Goal: Transaction & Acquisition: Obtain resource

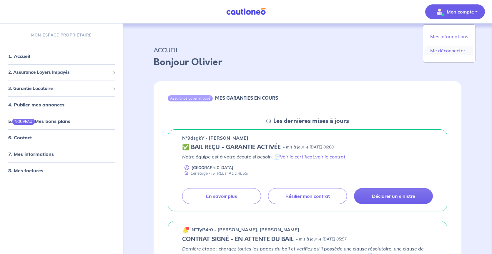
click at [443, 51] on link "Me déconnecter" at bounding box center [448, 50] width 47 height 9
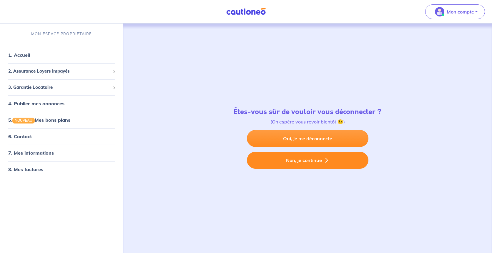
click at [299, 159] on button "Non, je continue" at bounding box center [307, 160] width 121 height 17
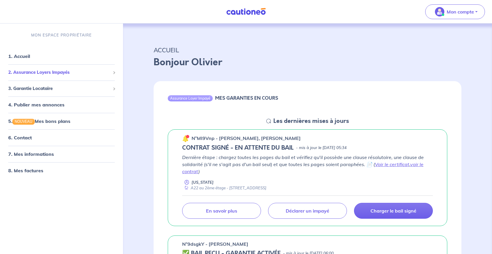
click at [85, 71] on span "2. Assurance Loyers Impayés" at bounding box center [59, 72] width 102 height 7
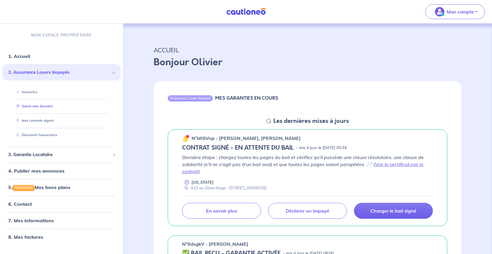
click at [48, 105] on link "Suivre mes dossiers" at bounding box center [33, 106] width 39 height 4
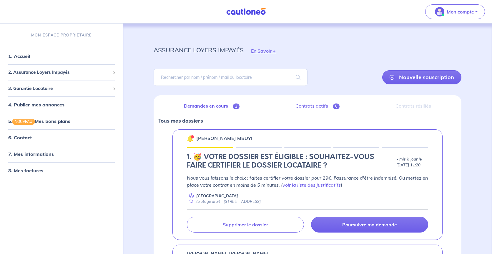
click at [319, 106] on link "Contrats actifs 6" at bounding box center [317, 106] width 95 height 12
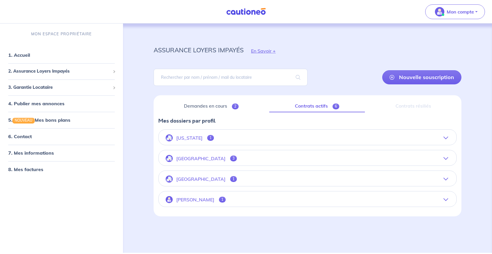
click at [444, 137] on icon "button" at bounding box center [445, 138] width 5 height 5
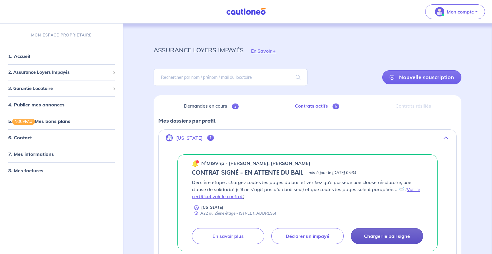
click at [388, 235] on p "Charger le bail signé" at bounding box center [387, 236] width 46 height 6
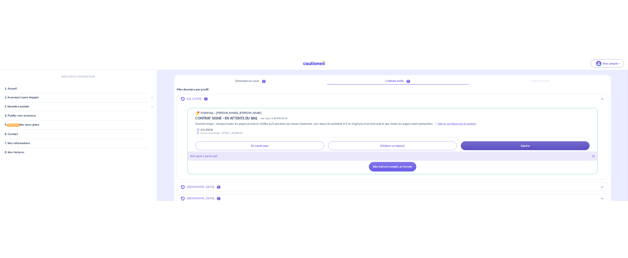
scroll to position [63, 0]
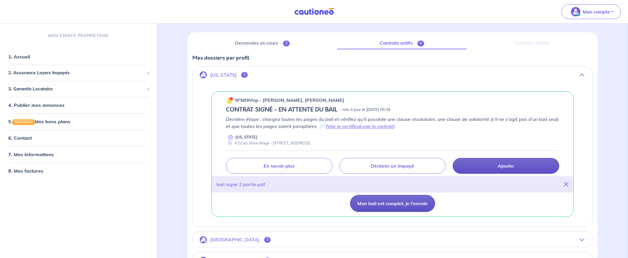
click at [379, 202] on button "Mon bail est complet, je l'envoie" at bounding box center [392, 203] width 85 height 17
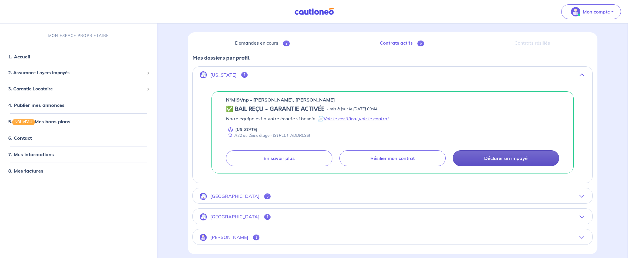
click at [491, 74] on icon "button" at bounding box center [581, 75] width 5 height 5
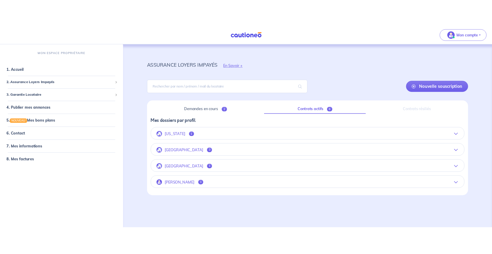
scroll to position [0, 0]
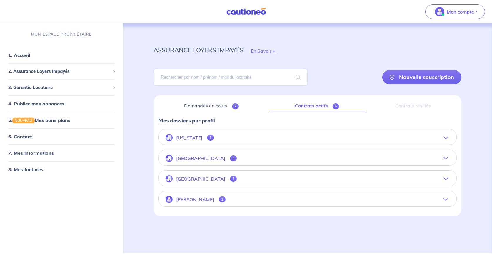
click at [445, 160] on icon "button" at bounding box center [445, 158] width 5 height 5
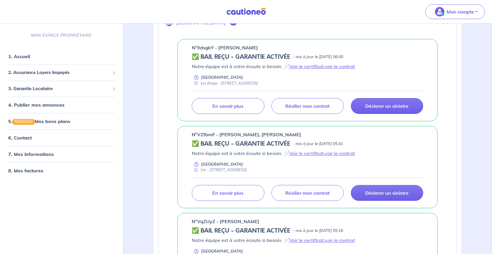
scroll to position [95, 0]
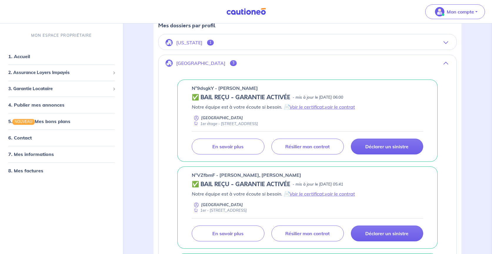
click at [450, 61] on button "[GEOGRAPHIC_DATA] 3" at bounding box center [307, 63] width 298 height 14
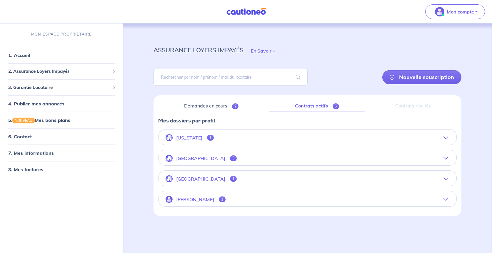
scroll to position [0, 0]
click at [445, 177] on icon "button" at bounding box center [445, 179] width 5 height 5
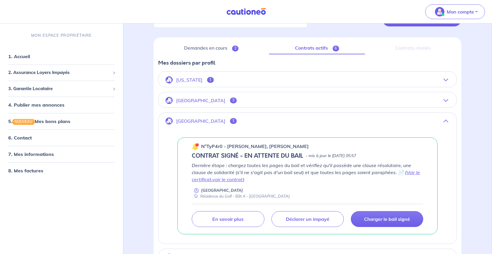
scroll to position [59, 0]
click at [445, 119] on icon "button" at bounding box center [445, 120] width 5 height 5
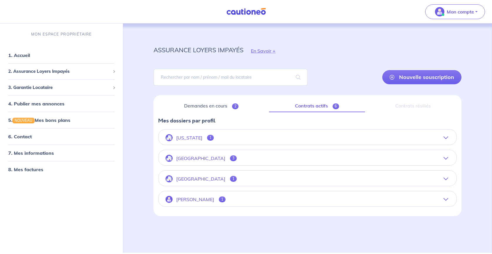
scroll to position [0, 0]
click at [448, 198] on icon "button" at bounding box center [445, 199] width 5 height 5
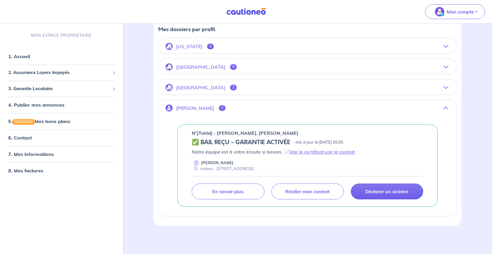
scroll to position [91, 0]
click at [445, 109] on icon "button" at bounding box center [445, 108] width 5 height 5
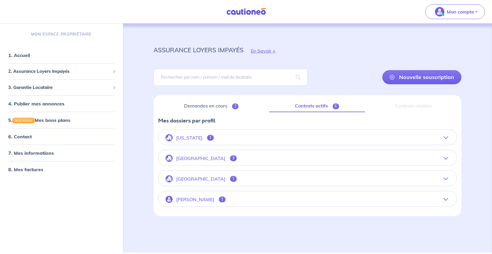
scroll to position [0, 0]
click at [32, 169] on link "8. Mes factures" at bounding box center [25, 170] width 34 height 6
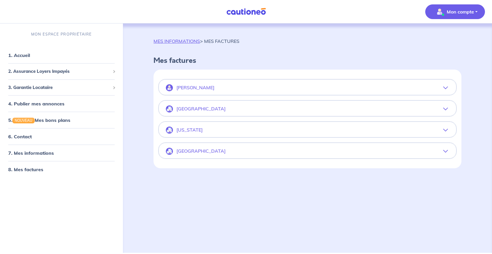
click at [447, 130] on icon "button" at bounding box center [445, 130] width 5 height 5
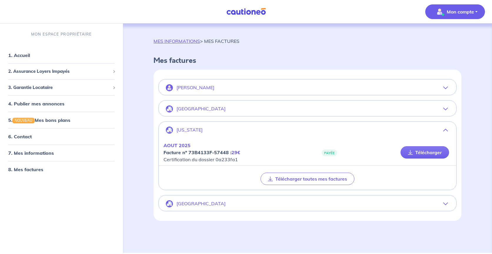
click at [446, 130] on icon "button" at bounding box center [445, 130] width 5 height 5
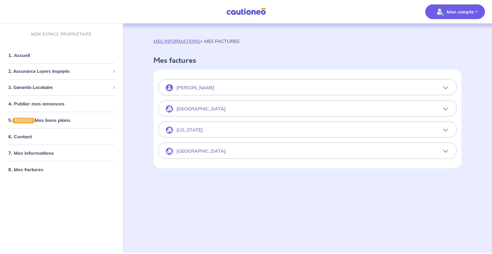
click at [446, 87] on icon "button" at bounding box center [445, 88] width 5 height 5
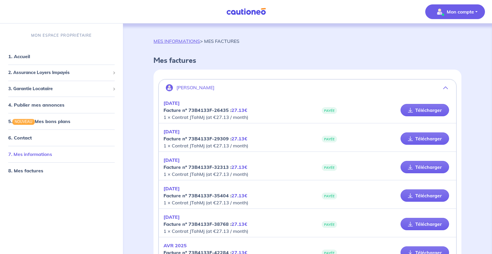
click at [25, 153] on link "7. Mes informations" at bounding box center [30, 154] width 44 height 6
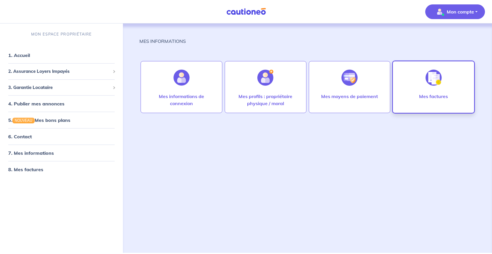
click at [424, 93] on p "Mes factures" at bounding box center [433, 96] width 29 height 7
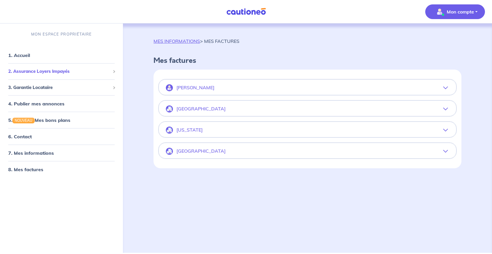
click at [71, 70] on span "2. Assurance Loyers Impayés" at bounding box center [59, 71] width 102 height 7
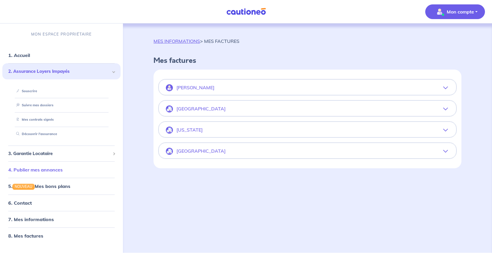
click at [49, 171] on link "4. Publier mes annonces" at bounding box center [35, 170] width 54 height 6
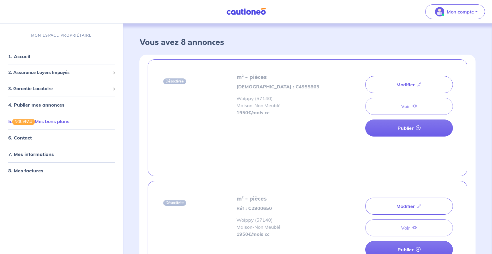
click at [59, 123] on link "5. NOUVEAU Mes bons plans" at bounding box center [38, 121] width 61 height 6
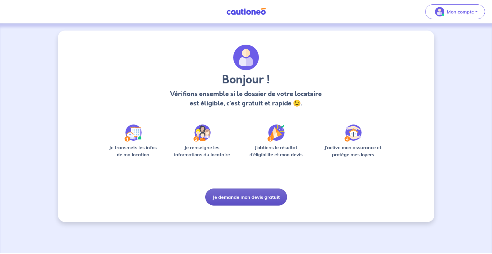
click at [247, 197] on button "Je demande mon devis gratuit" at bounding box center [246, 197] width 82 height 17
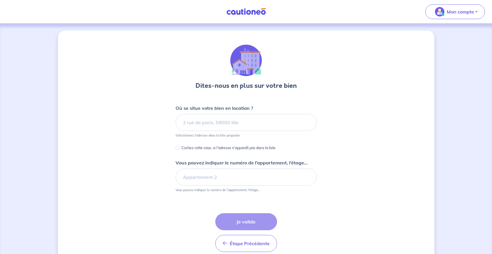
scroll to position [3, 0]
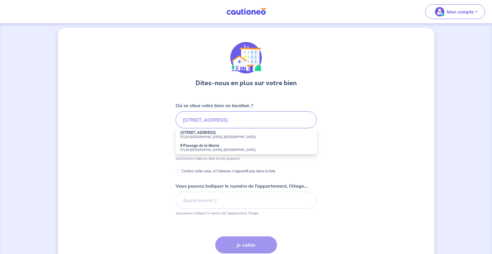
click at [198, 133] on strong "9 Rue de la Marne" at bounding box center [198, 133] width 36 height 4
type input "9 Rue de la Marne, 57120 Rombas, France"
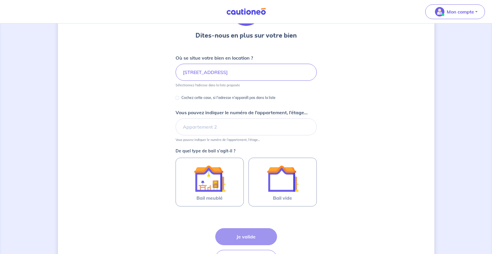
scroll to position [51, 0]
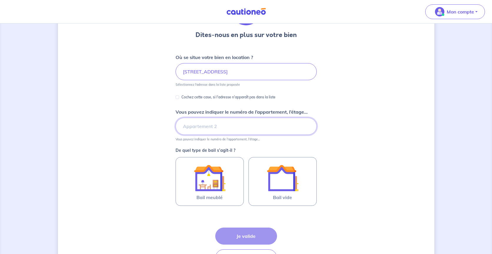
click at [203, 126] on input "Vous pouvez indiquer le numéro de l’appartement, l’étage..." at bounding box center [246, 126] width 141 height 17
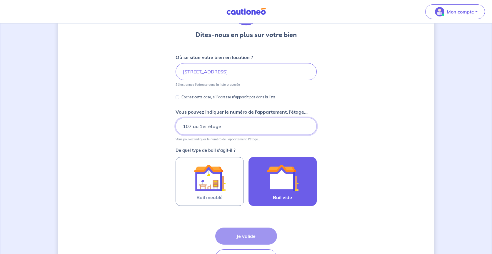
type input "107 au 1er étage"
click at [273, 179] on img at bounding box center [283, 178] width 32 height 32
click at [0, 0] on input "Bail vide" at bounding box center [0, 0] width 0 height 0
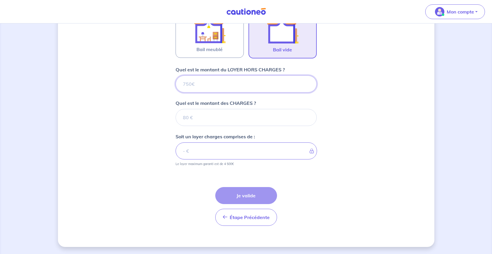
scroll to position [199, 0]
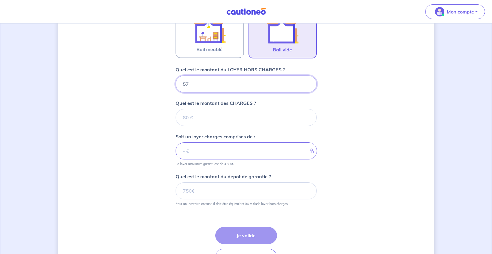
type input "570"
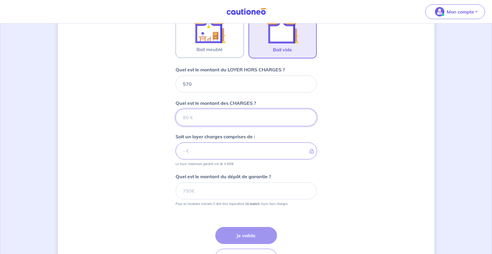
click at [188, 116] on input "Quel est le montant des CHARGES ?" at bounding box center [246, 117] width 141 height 17
type input "30"
type input "600"
type input "30"
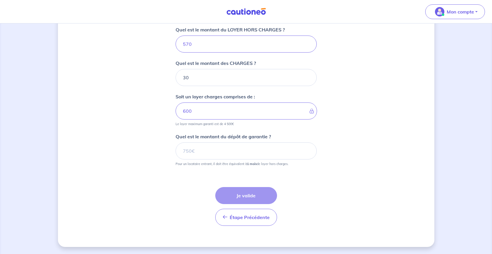
scroll to position [239, 0]
click at [191, 151] on input "Quel est le montant du dépôt de garantie ?" at bounding box center [246, 151] width 141 height 17
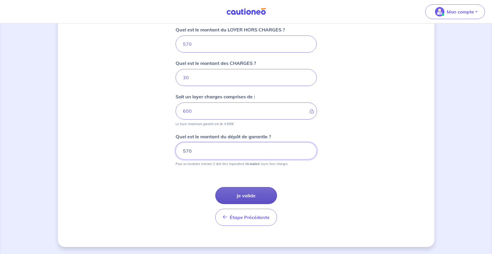
type input "570"
click at [243, 196] on button "Je valide" at bounding box center [246, 195] width 62 height 17
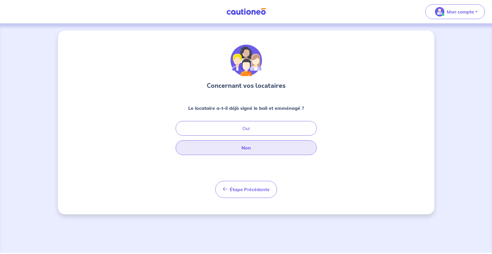
click at [248, 148] on button "Non" at bounding box center [246, 148] width 141 height 15
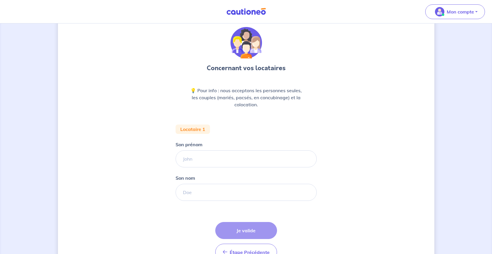
scroll to position [21, 0]
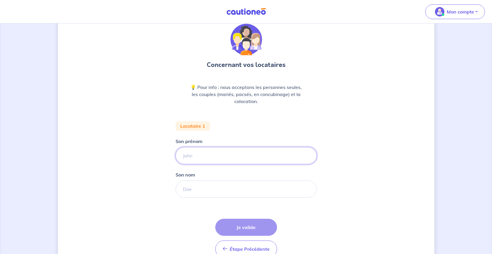
click at [193, 154] on input "Son prénom" at bounding box center [246, 155] width 141 height 17
type input "Flore"
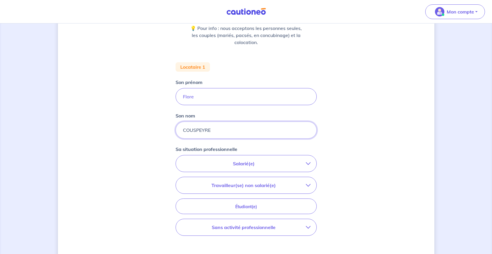
scroll to position [81, 0]
type input "COUSPEYRE"
click at [293, 162] on p "Salarié(e)" at bounding box center [244, 162] width 124 height 7
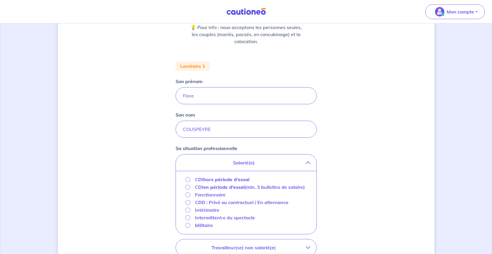
click at [201, 179] on p "CDI hors période d'essai" at bounding box center [222, 179] width 54 height 7
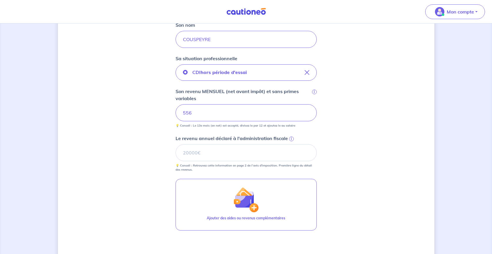
scroll to position [171, 0]
click at [291, 139] on span "i" at bounding box center [291, 138] width 5 height 5
click at [291, 144] on input "Le revenu annuel déclaré à l'administration fiscale i" at bounding box center [246, 152] width 141 height 17
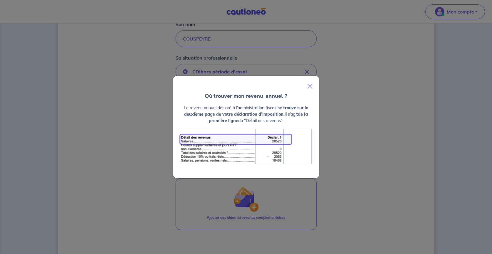
click at [337, 130] on div "Où trouver mon revenu  annuel ? Le revenu annuel déclaré à l’administration fis…" at bounding box center [246, 127] width 492 height 254
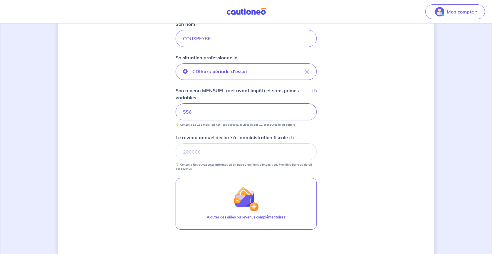
scroll to position [173, 0]
click at [195, 151] on input "Le revenu annuel déclaré à l'administration fiscale i" at bounding box center [246, 151] width 141 height 17
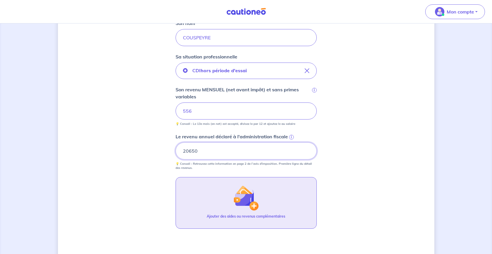
type input "20650"
click at [241, 197] on img "button" at bounding box center [245, 198] width 25 height 25
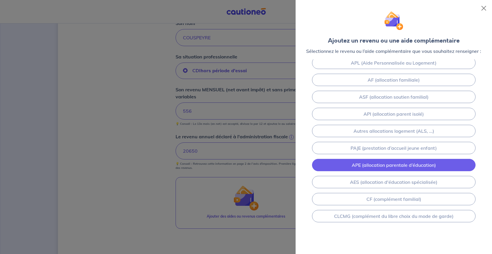
scroll to position [73, 0]
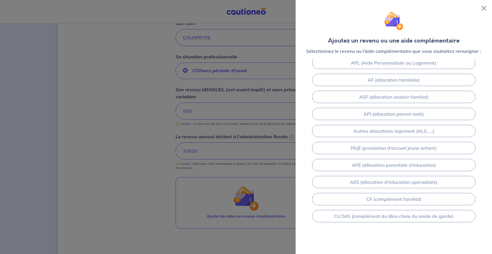
click at [127, 184] on div at bounding box center [246, 127] width 492 height 254
click at [483, 7] on button "Close" at bounding box center [483, 8] width 9 height 9
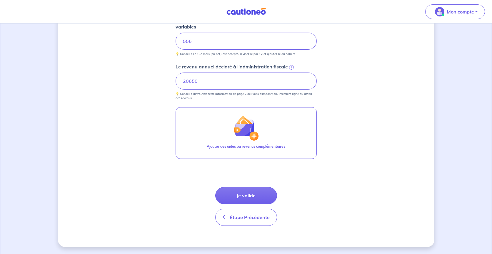
scroll to position [243, 0]
click at [248, 194] on button "Je valide" at bounding box center [246, 195] width 62 height 17
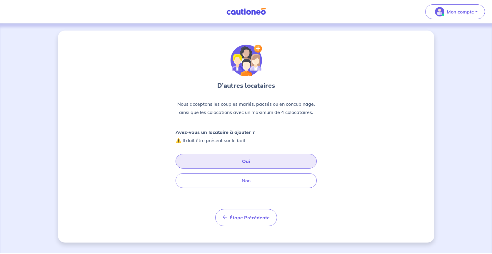
click at [245, 160] on button "Oui" at bounding box center [246, 161] width 141 height 15
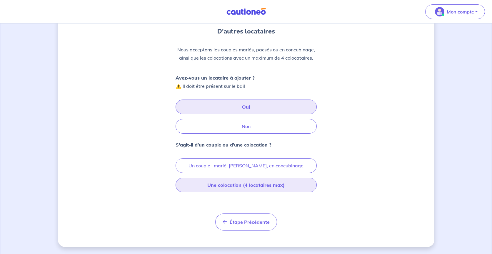
scroll to position [54, 0]
click at [237, 184] on button "Une colocation (4 locataires max)" at bounding box center [246, 185] width 141 height 15
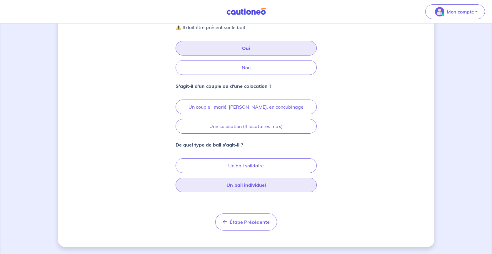
scroll to position [113, 0]
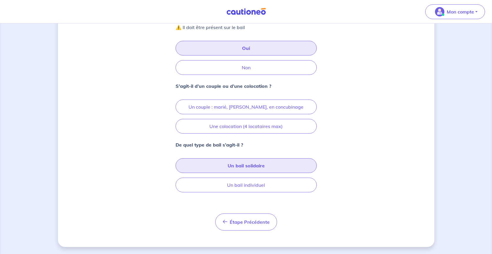
click at [240, 167] on button "Un bail solidaire" at bounding box center [246, 165] width 141 height 15
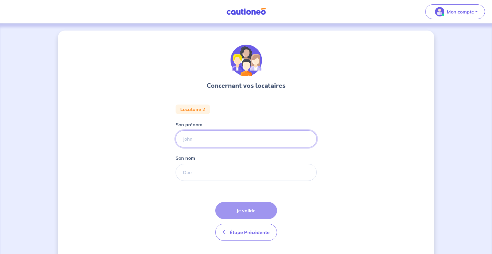
click at [194, 138] on input "Son prénom" at bounding box center [246, 139] width 141 height 17
type input "EMIR"
click at [193, 169] on input "Son nom" at bounding box center [246, 172] width 141 height 17
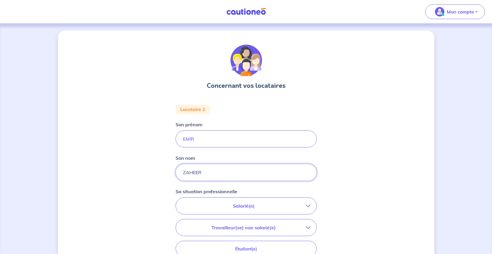
type input "ZAHEER"
click at [357, 153] on div "Concernant vos locataires Locataire 2 Son prénom EMIR Son nom ZAHEER Sa situati…" at bounding box center [246, 198] width 376 height 334
click at [252, 204] on p "Salarié(e)" at bounding box center [244, 206] width 124 height 7
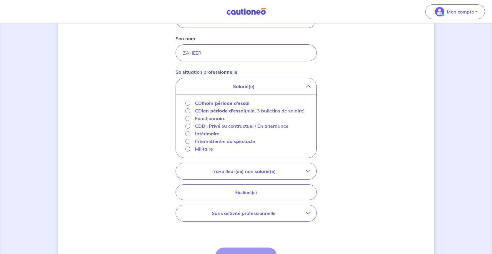
scroll to position [123, 0]
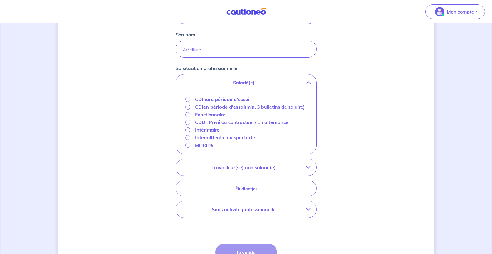
click at [209, 99] on strong "hors période d'essai" at bounding box center [226, 99] width 46 height 6
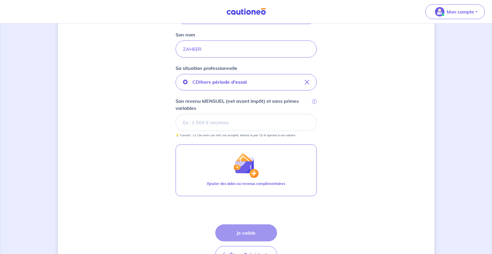
click at [223, 121] on input "Son revenu MENSUEL (net avant impôt) et sans primes variables i" at bounding box center [246, 122] width 141 height 17
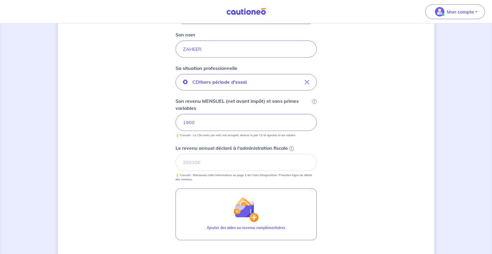
click at [377, 129] on div "Concernant vos locataires Locataire 2 Son prénom EMIR Son nom ZAHEER Sa situati…" at bounding box center [246, 118] width 376 height 422
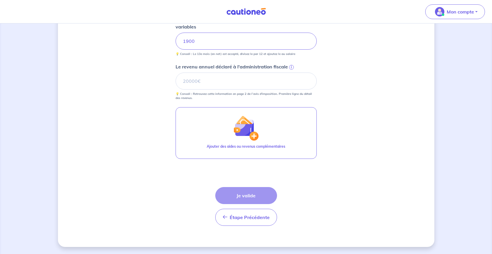
scroll to position [205, 0]
click at [245, 194] on div "Étape Précédente Précédent Je valide Je valide" at bounding box center [246, 206] width 62 height 39
click at [245, 196] on div "Étape Précédente Précédent Je valide Je valide" at bounding box center [246, 206] width 62 height 39
click at [192, 81] on input "Le revenu annuel déclaré à l'administration fiscale i" at bounding box center [246, 81] width 141 height 17
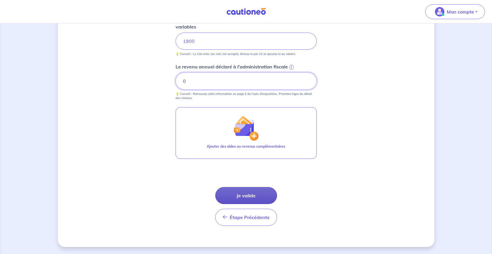
type input "0"
click at [240, 195] on button "Je valide" at bounding box center [246, 195] width 62 height 17
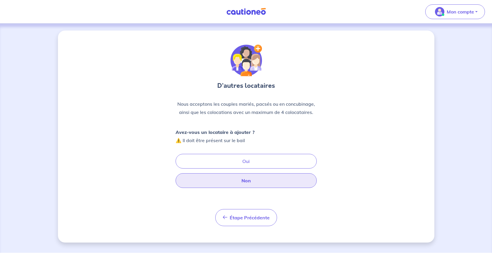
click at [248, 181] on button "Non" at bounding box center [246, 180] width 141 height 15
